Goal: Task Accomplishment & Management: Manage account settings

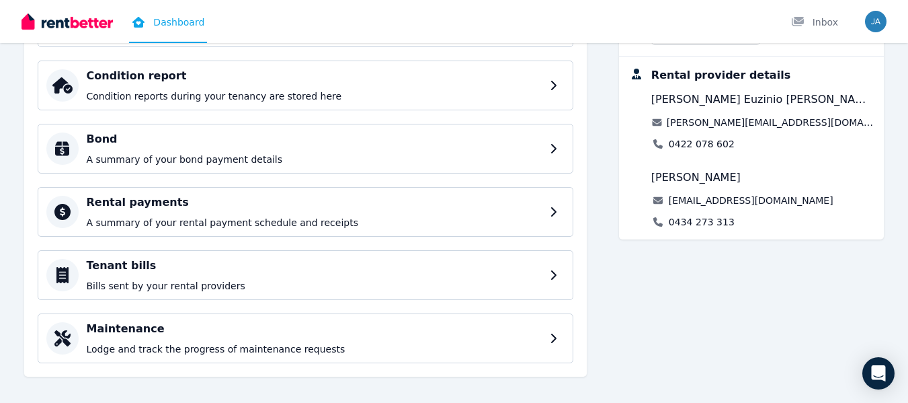
scroll to position [246, 0]
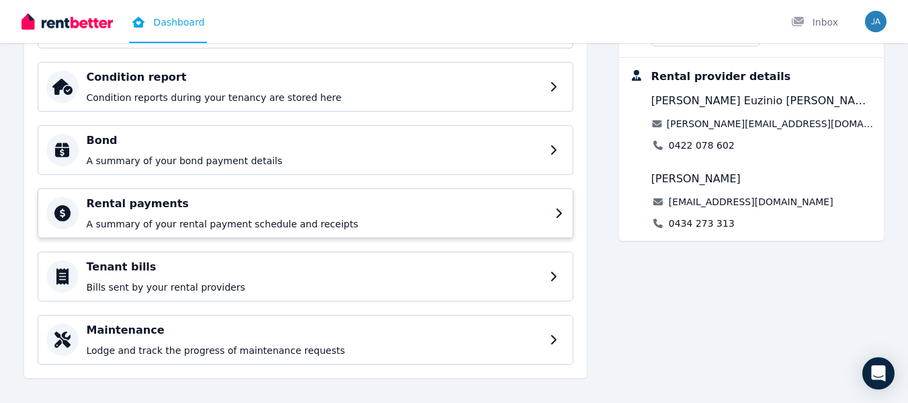
click at [497, 213] on div "Rental payments A summary of your rental payment schedule and receipts" at bounding box center [317, 213] width 460 height 35
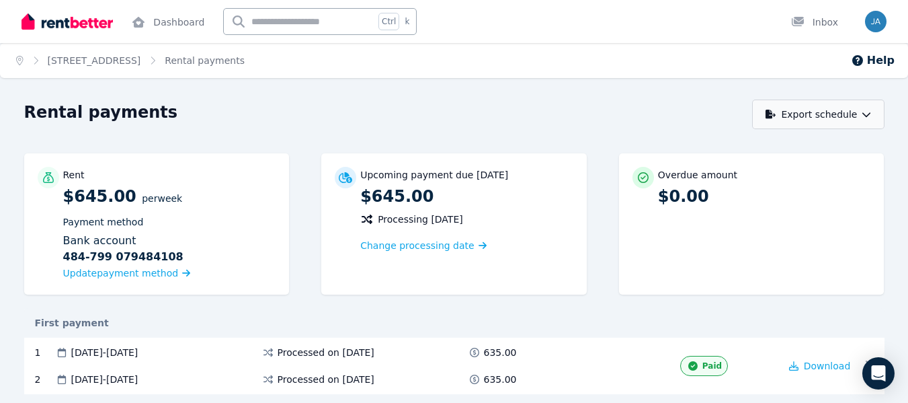
click at [819, 108] on button "Export schedule" at bounding box center [818, 114] width 132 height 30
click at [775, 144] on p "PDF" at bounding box center [776, 148] width 29 height 13
